Goal: Task Accomplishment & Management: Manage account settings

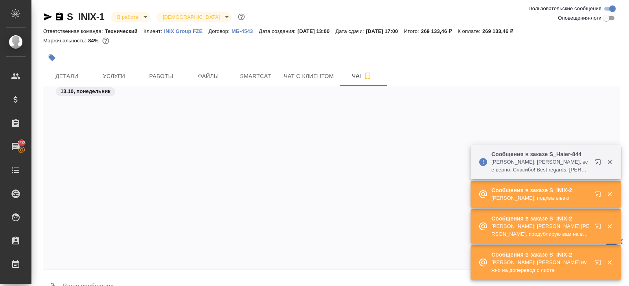
scroll to position [4028, 0]
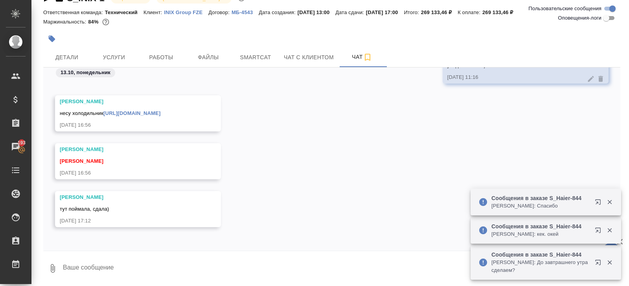
click at [596, 245] on div "Сообщения в заказе S_Haier-844 Усманова Ольга: До завтрашнего утра сделаем?" at bounding box center [545, 263] width 150 height 36
click at [596, 231] on icon "button" at bounding box center [597, 230] width 5 height 5
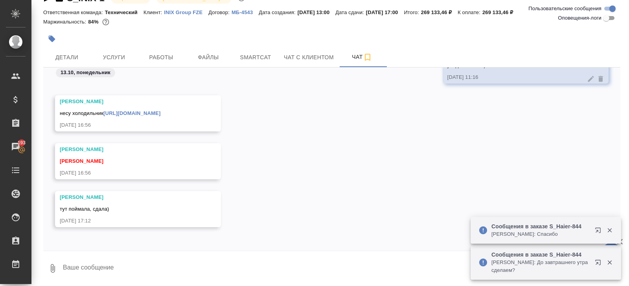
scroll to position [0, 0]
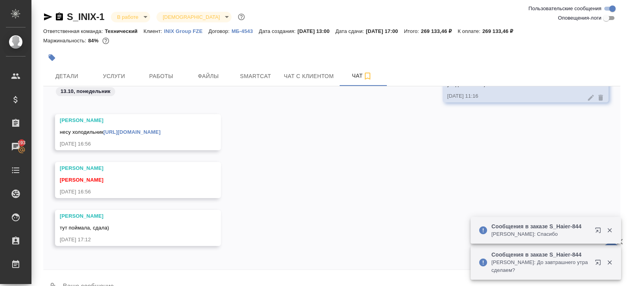
click at [131, 26] on div "S_INIX-1 В работе inProgress Святая троица holyTrinity" at bounding box center [331, 19] width 577 height 16
click at [128, 19] on body "🙏 .cls-1 fill:#fff; AWATERA Belyakova Yulia Клиенты Спецификации Заказы 193 Чат…" at bounding box center [314, 143] width 629 height 286
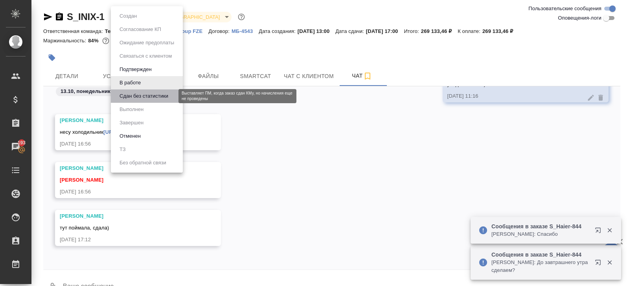
click at [130, 97] on button "Сдан без статистики" at bounding box center [143, 96] width 53 height 9
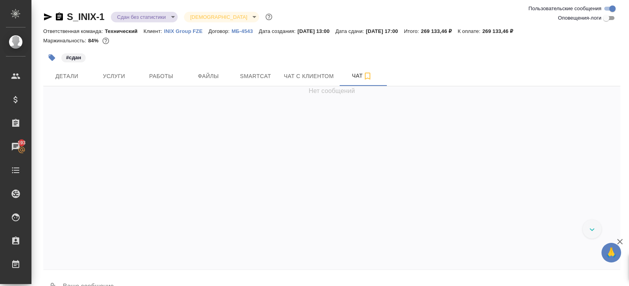
scroll to position [4116, 0]
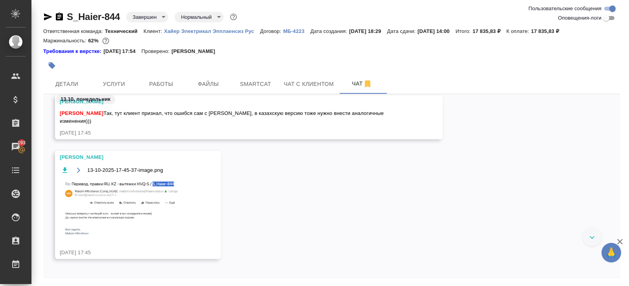
scroll to position [5516, 0]
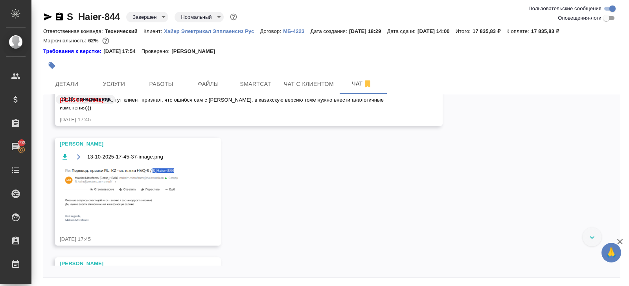
click at [136, 178] on img at bounding box center [119, 194] width 118 height 56
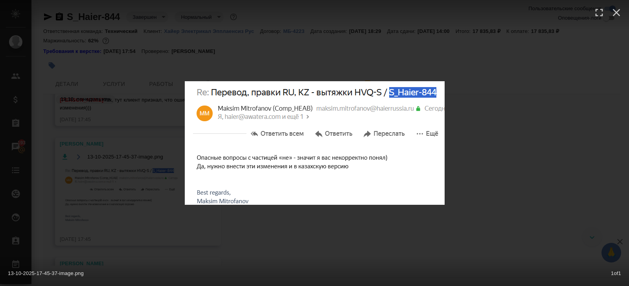
click at [148, 212] on div "13-10-2025-17-45-37-image.png 1 of 1" at bounding box center [314, 143] width 629 height 286
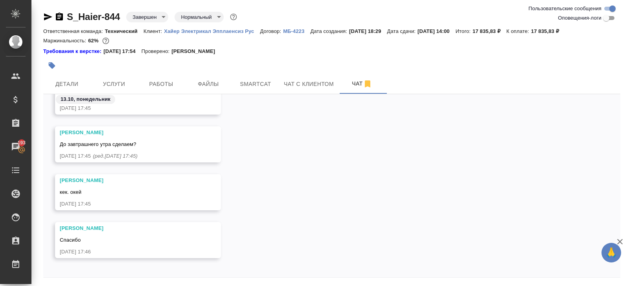
scroll to position [5660, 0]
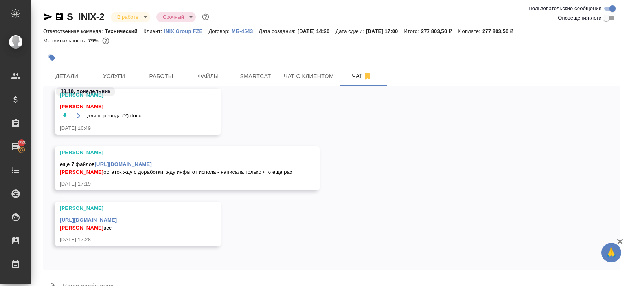
click at [131, 24] on div "S_INIX-2 В работе inProgress Срочный urgent" at bounding box center [331, 19] width 577 height 16
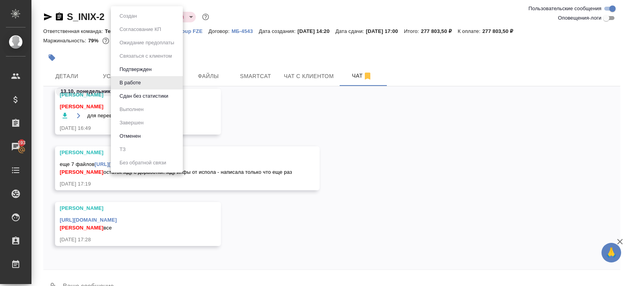
click at [130, 20] on body "🙏 .cls-1 fill:#fff; AWATERA Belyakova Yulia Клиенты Спецификации Заказы 193 Чат…" at bounding box center [314, 143] width 629 height 286
click at [130, 96] on button "Сдан без статистики" at bounding box center [143, 96] width 53 height 9
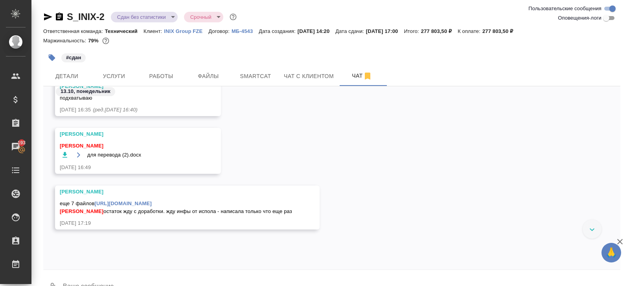
scroll to position [4263, 0]
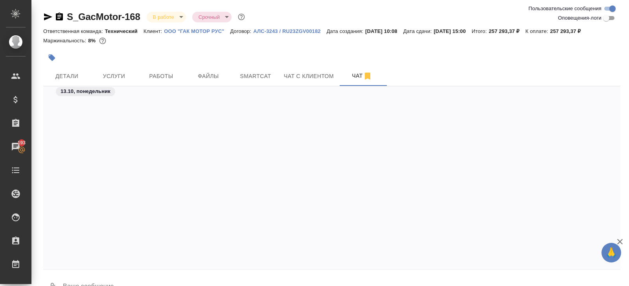
scroll to position [8938, 0]
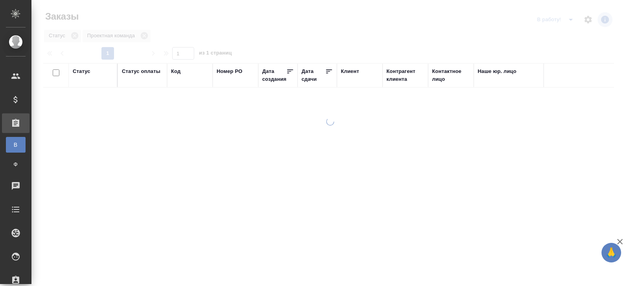
click at [569, 21] on div at bounding box center [329, 143] width 597 height 286
click at [569, 21] on icon "split button" at bounding box center [570, 19] width 9 height 9
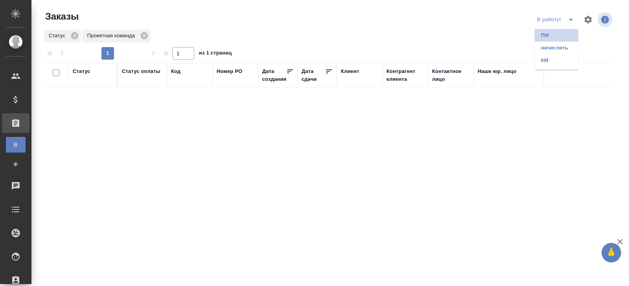
click at [568, 38] on li "ПМ" at bounding box center [556, 35] width 44 height 13
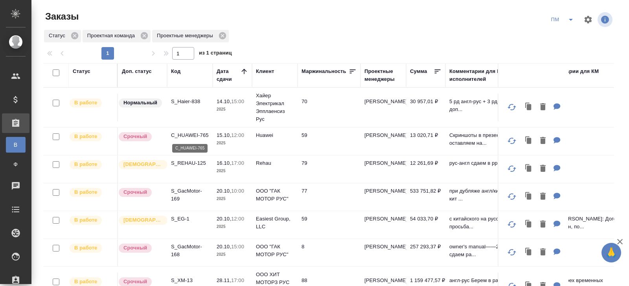
click at [195, 136] on p "C_HUAWEI-765" at bounding box center [190, 136] width 38 height 8
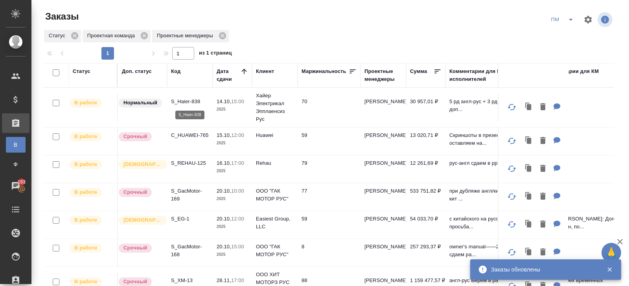
click at [189, 102] on p "S_Haier-838" at bounding box center [190, 102] width 38 height 8
click at [566, 23] on icon "split button" at bounding box center [570, 19] width 9 height 9
click at [566, 31] on li "В работу!" at bounding box center [563, 35] width 40 height 13
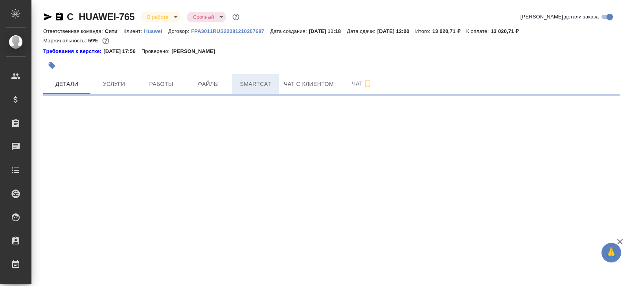
select select "RU"
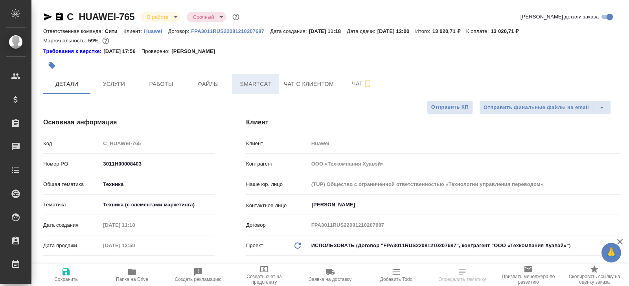
type textarea "x"
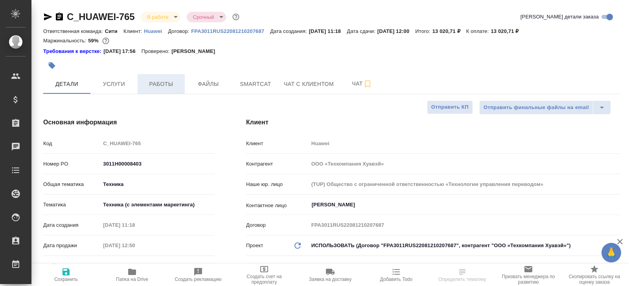
type textarea "x"
click at [159, 81] on span "Работы" at bounding box center [161, 84] width 38 height 10
type textarea "x"
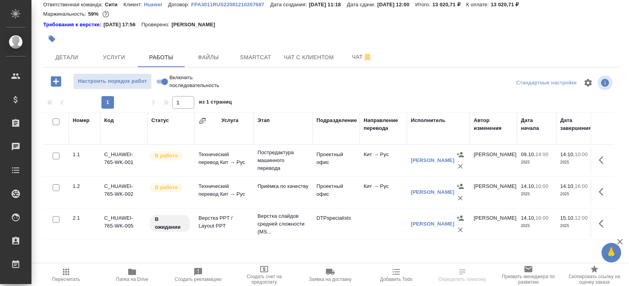
scroll to position [50, 0]
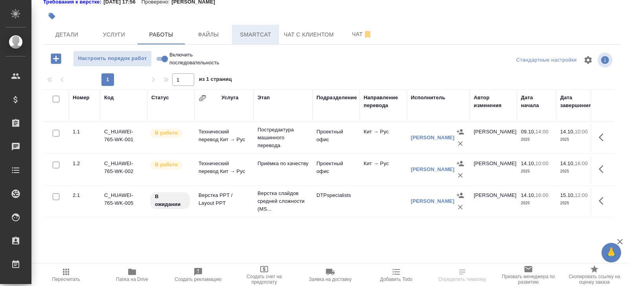
click at [269, 29] on button "Smartcat" at bounding box center [255, 35] width 47 height 20
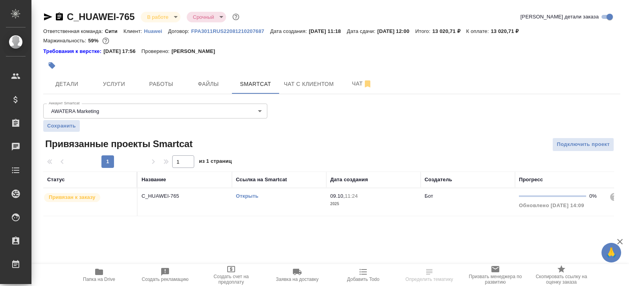
click at [251, 196] on link "Открыть" at bounding box center [247, 196] width 22 height 6
click at [169, 88] on span "Работы" at bounding box center [161, 84] width 38 height 10
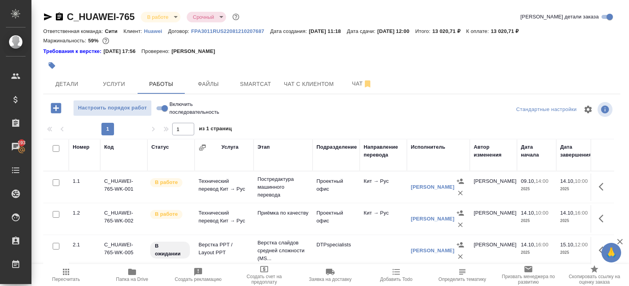
scroll to position [50, 0]
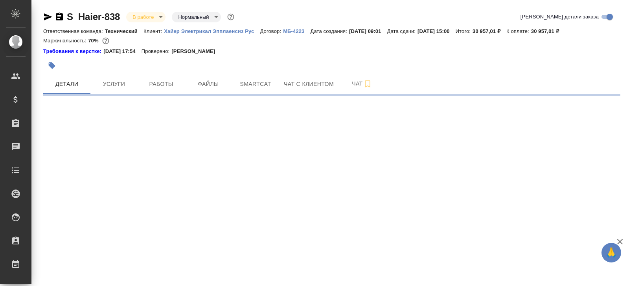
select select "RU"
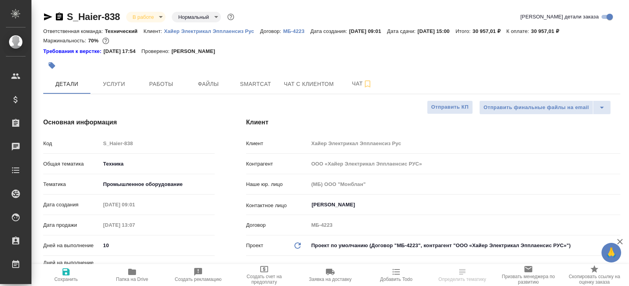
type textarea "x"
click at [356, 82] on span "Чат" at bounding box center [362, 84] width 38 height 10
type textarea "x"
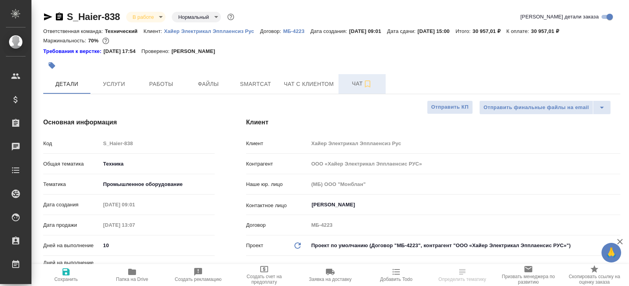
type textarea "x"
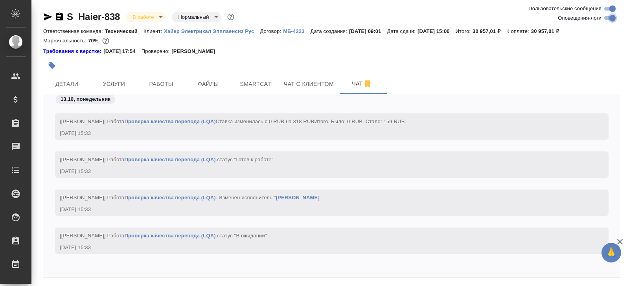
click at [606, 19] on input "Оповещения-логи" at bounding box center [612, 17] width 28 height 9
checkbox input "false"
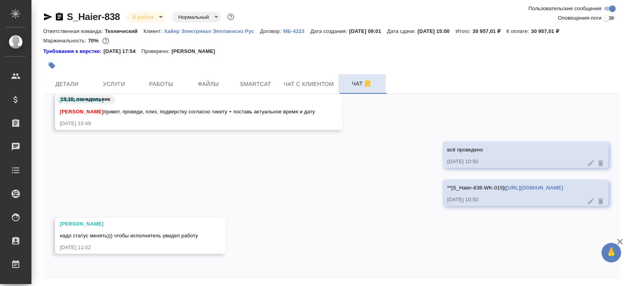
scroll to position [27, 0]
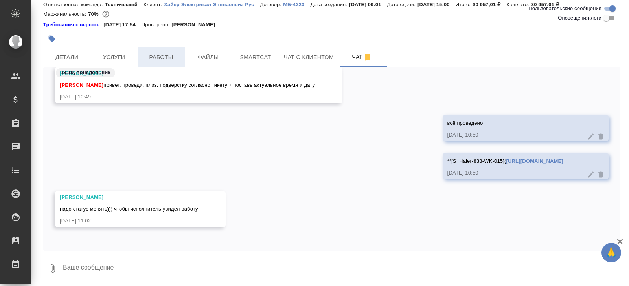
click at [154, 51] on button "Работы" at bounding box center [161, 58] width 47 height 20
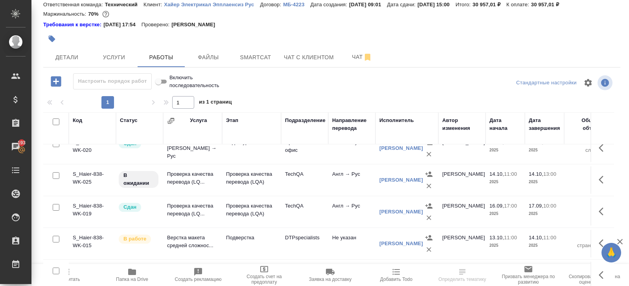
scroll to position [50, 0]
